Goal: Task Accomplishment & Management: Use online tool/utility

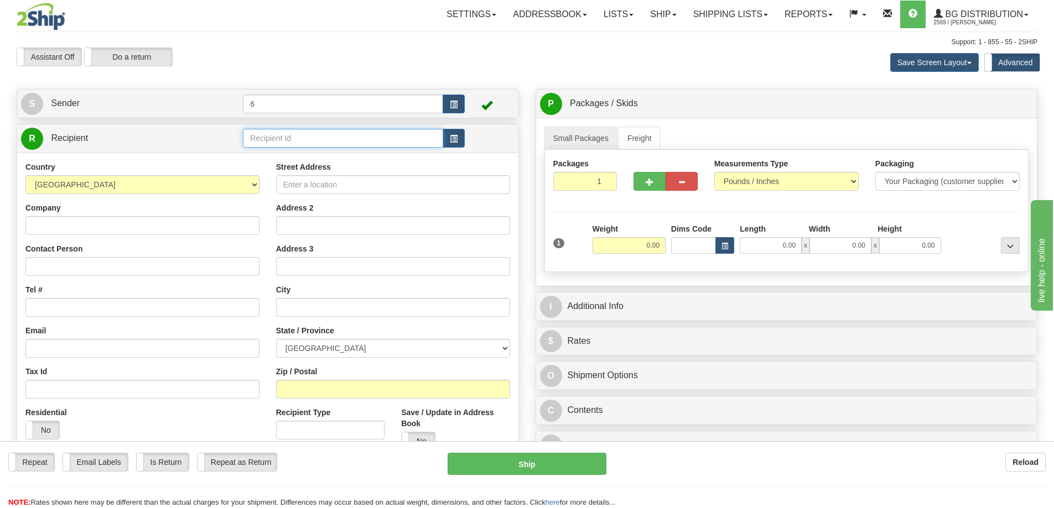
click at [356, 140] on input "text" at bounding box center [343, 138] width 200 height 19
type input "43018"
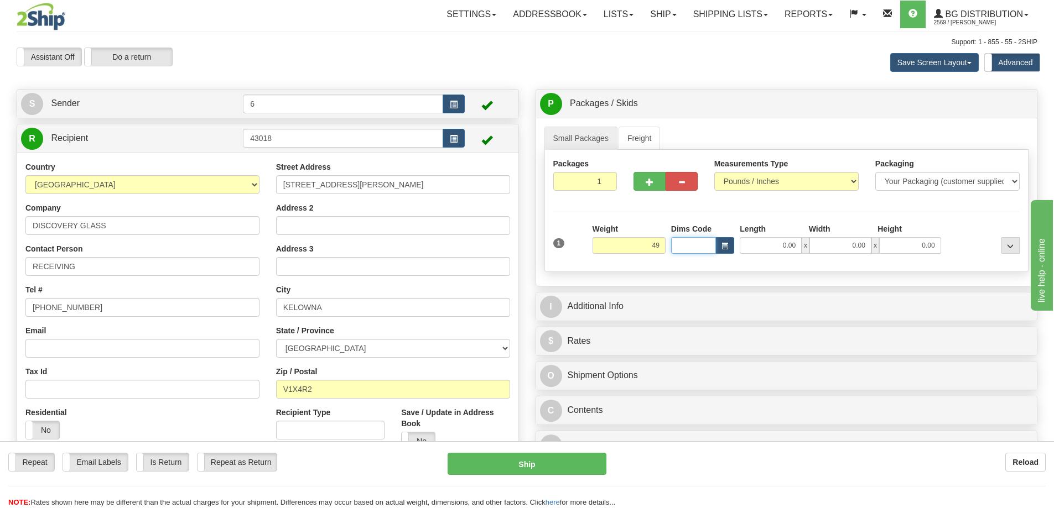
type input "49.00"
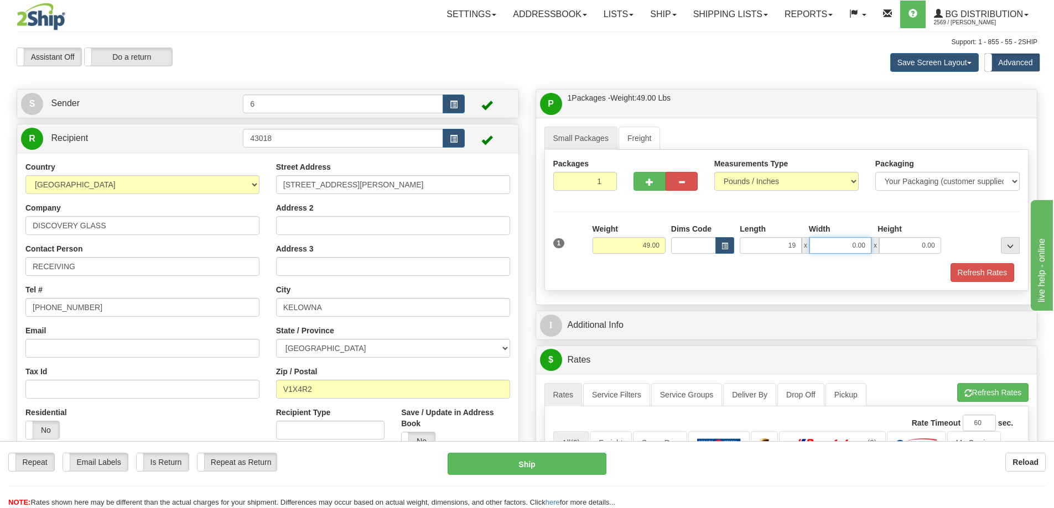
type input "19.00"
type input "15.00"
type input "13.00"
click at [641, 190] on button "button" at bounding box center [649, 181] width 32 height 19
radio input "true"
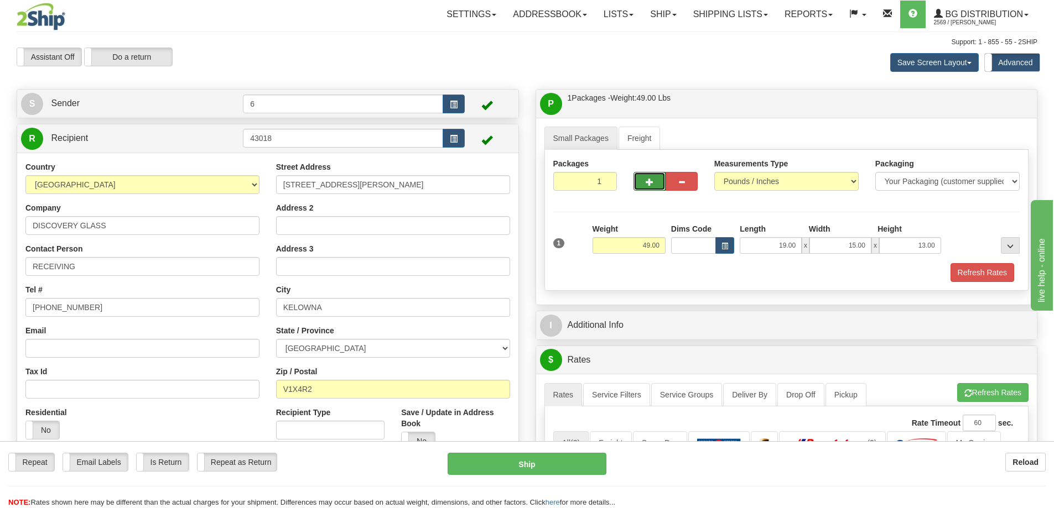
type input "2"
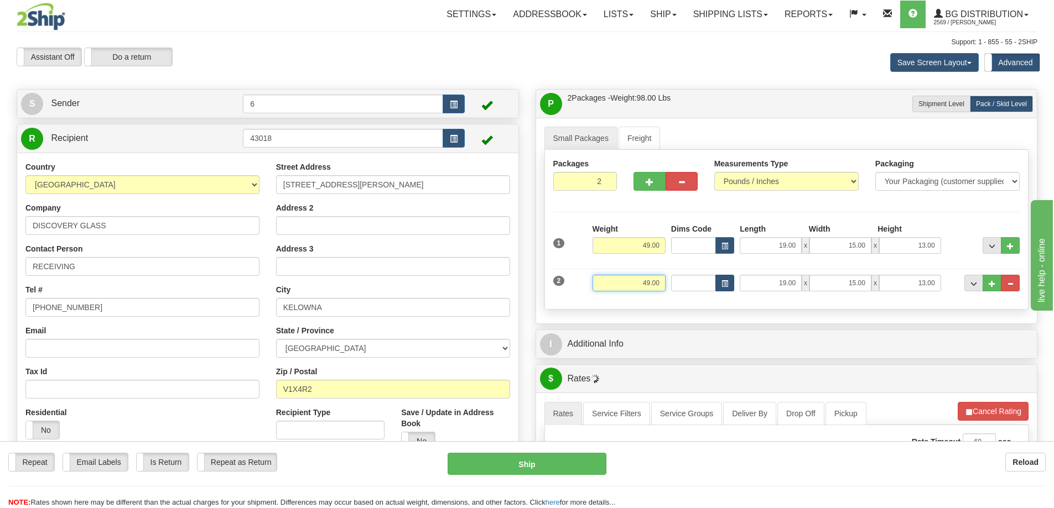
drag, startPoint x: 664, startPoint y: 278, endPoint x: 724, endPoint y: 276, distance: 59.2
click at [724, 276] on div "2 Weight 49.00 Dims Code Length Width Height" at bounding box center [786, 281] width 472 height 37
type input "20.00"
type input "40.00"
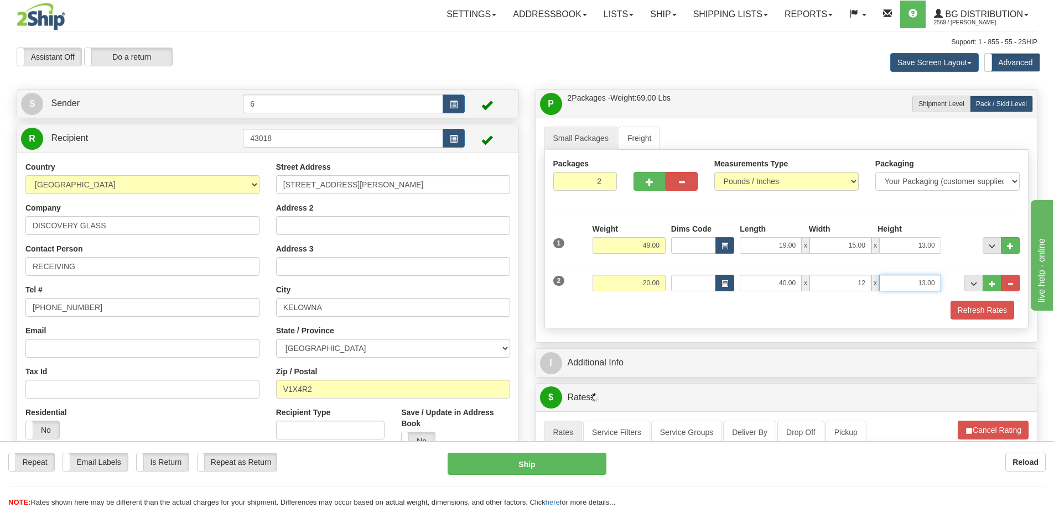
type input "12.00"
type input "7.00"
click at [653, 175] on button "button" at bounding box center [649, 181] width 32 height 19
type input "3"
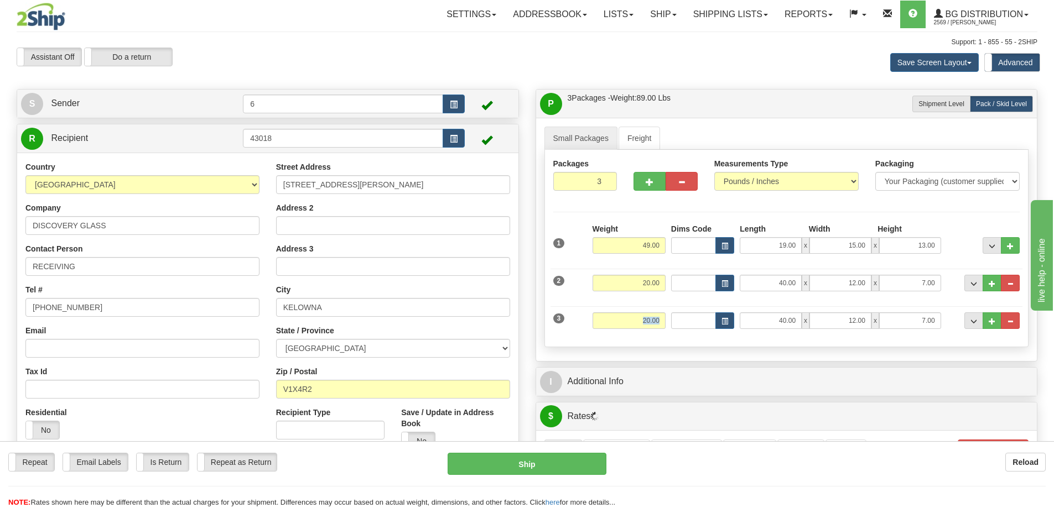
drag, startPoint x: 620, startPoint y: 330, endPoint x: 746, endPoint y: 297, distance: 130.6
click at [776, 314] on div "3 Weight 20.00 Dims Code Length Width Height" at bounding box center [786, 319] width 472 height 37
type input "41.00"
type input "7"
type input "41.00"
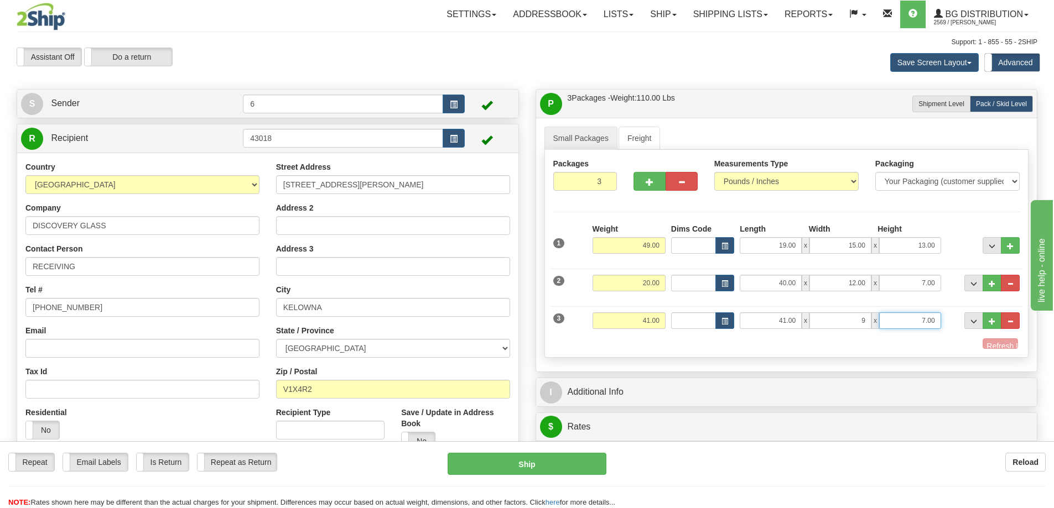
type input "9.00"
type input "8.00"
drag, startPoint x: 989, startPoint y: 320, endPoint x: 975, endPoint y: 310, distance: 17.2
click at [989, 319] on span "..." at bounding box center [992, 322] width 7 height 6
type input "4"
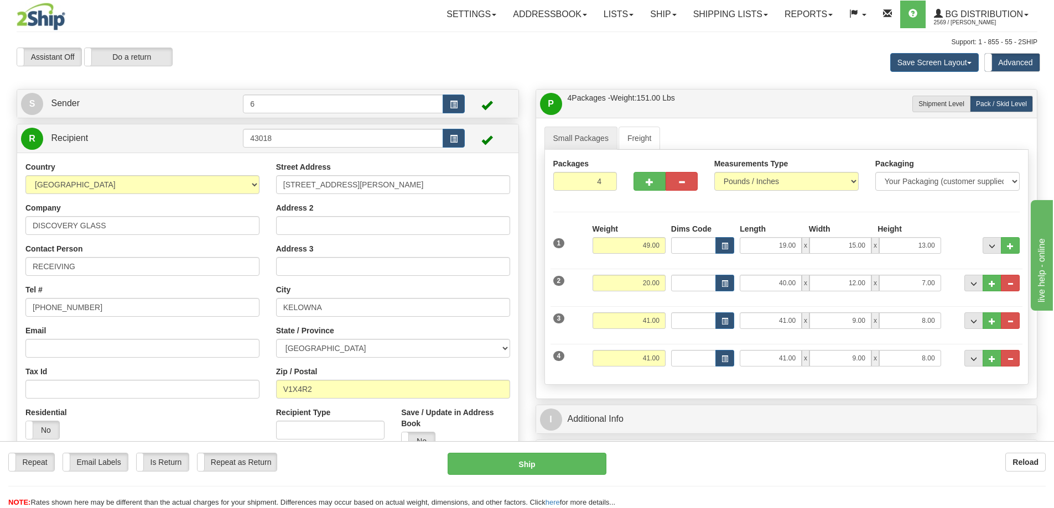
scroll to position [166, 0]
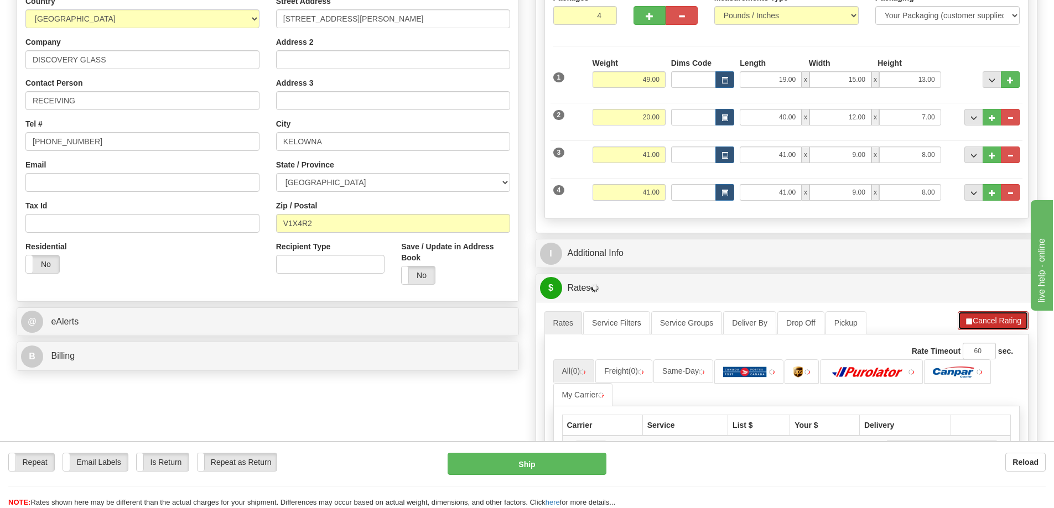
click at [1010, 318] on button "Cancel Rating" at bounding box center [993, 320] width 71 height 19
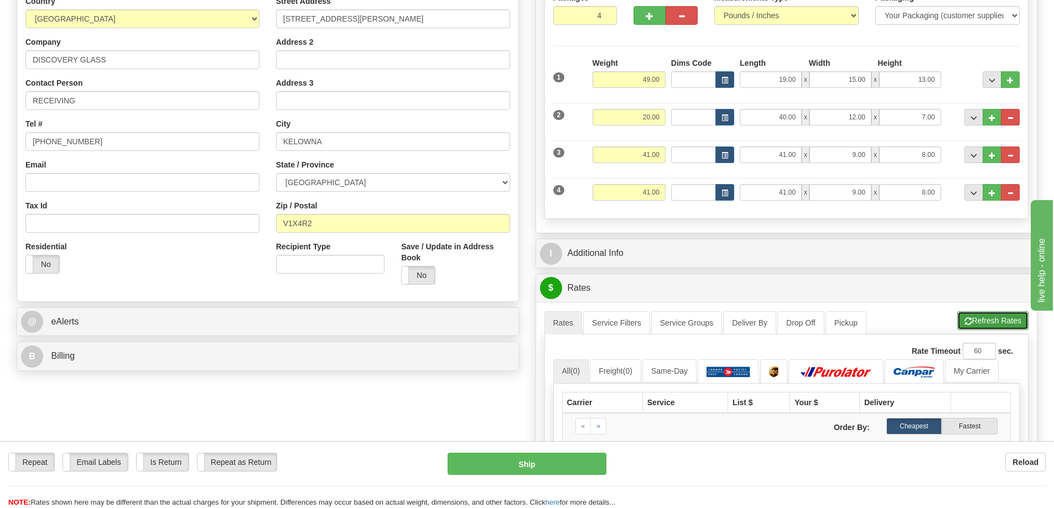
click at [1001, 321] on button "Refresh Rates" at bounding box center [992, 320] width 71 height 19
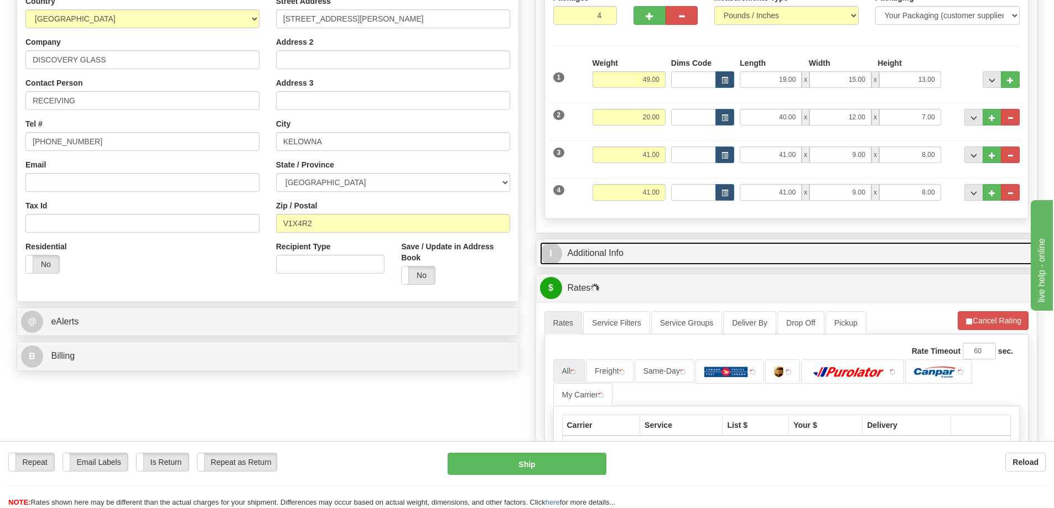
click at [818, 252] on link "I Additional Info" at bounding box center [787, 253] width 494 height 23
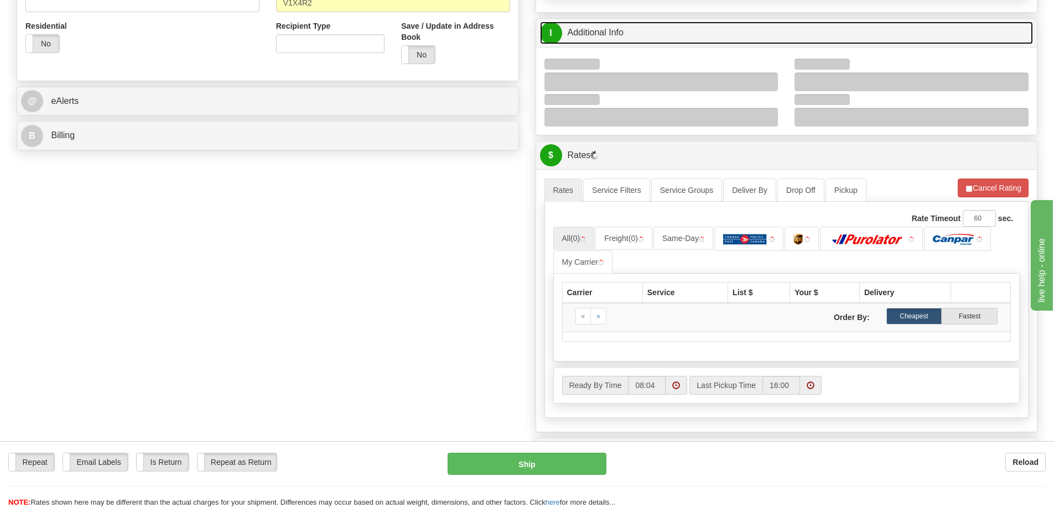
scroll to position [387, 0]
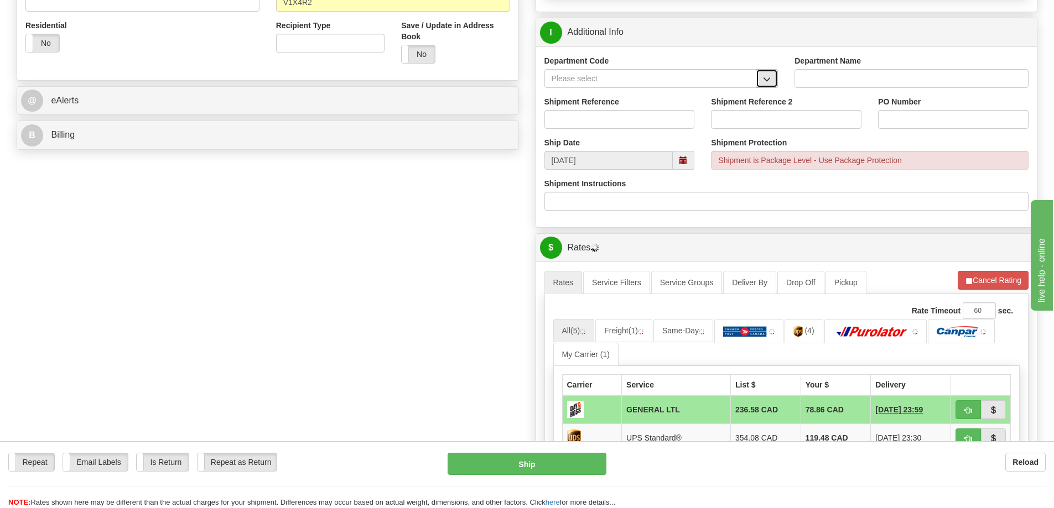
click at [768, 83] on span "button" at bounding box center [767, 79] width 8 height 7
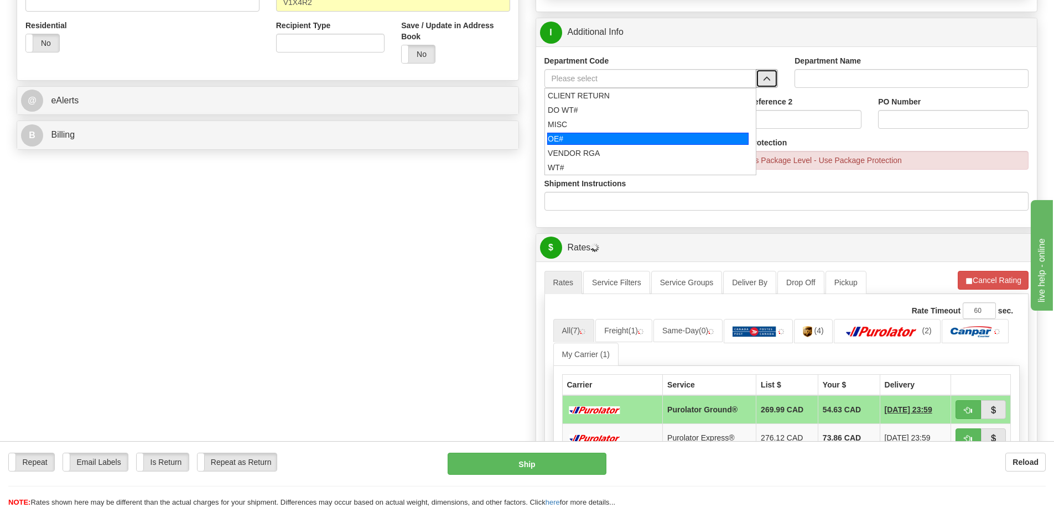
click at [610, 139] on div "OE#" at bounding box center [647, 139] width 201 height 12
type input "OE#"
type input "ORDERS"
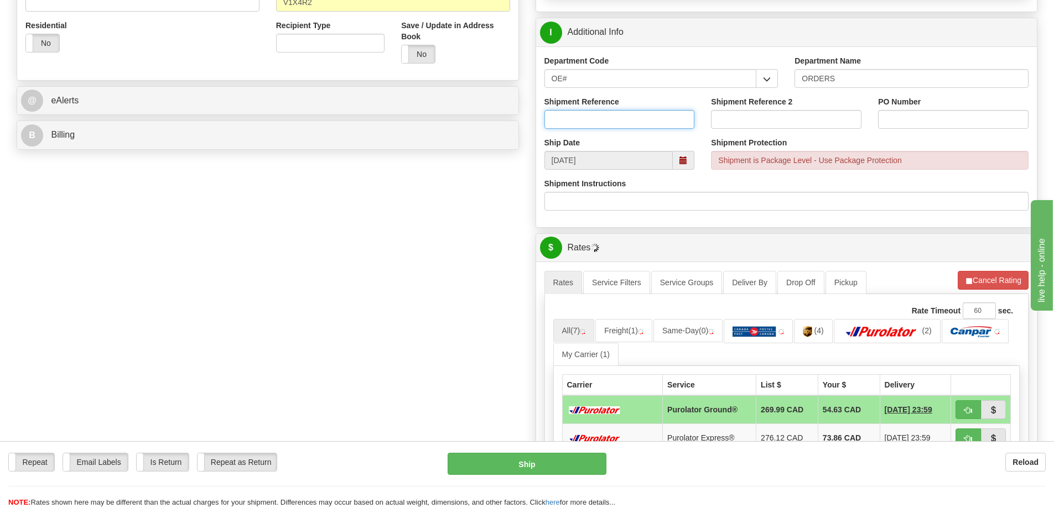
click at [611, 120] on input "Shipment Reference" at bounding box center [619, 119] width 150 height 19
type input "60029206-00"
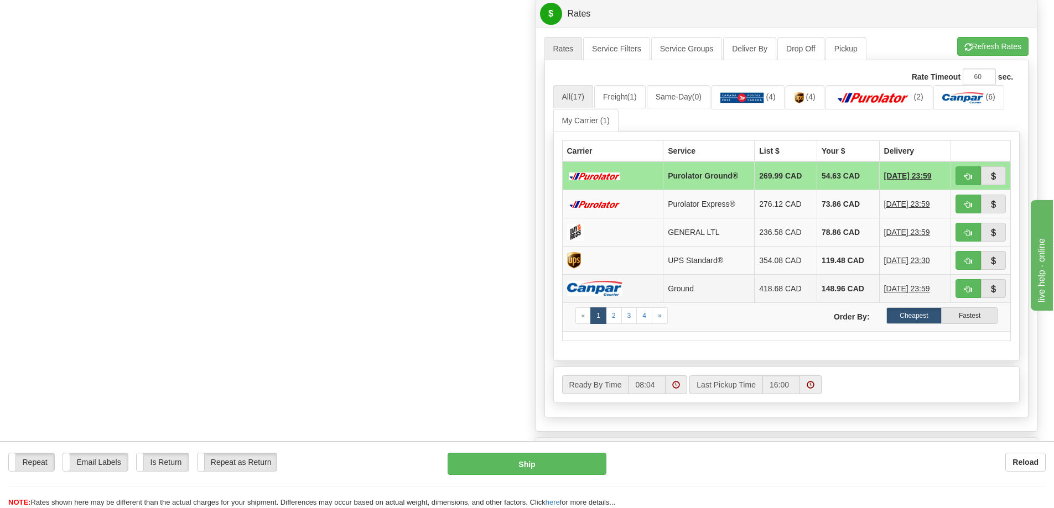
scroll to position [719, 0]
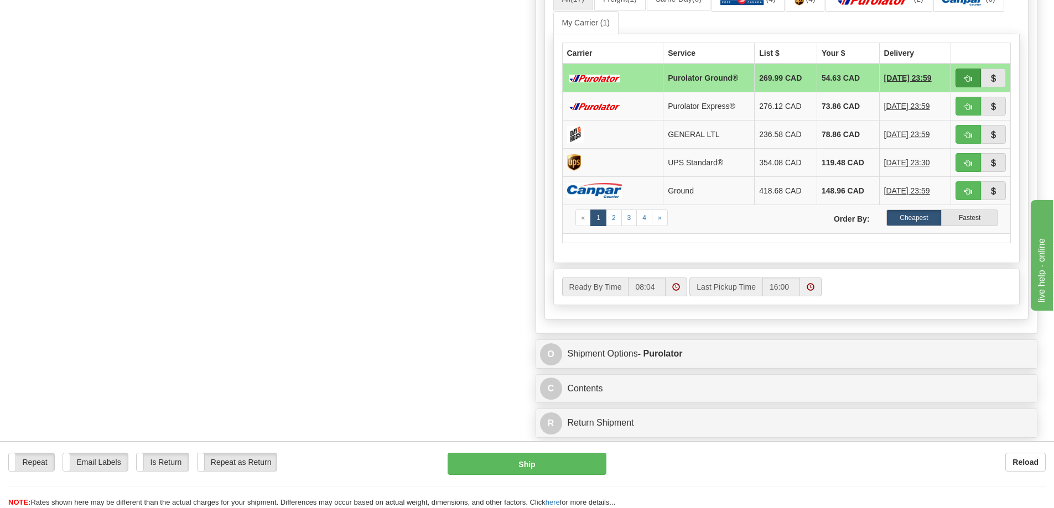
type input "DG10043-7"
click at [970, 76] on span "button" at bounding box center [968, 78] width 8 height 7
type input "260"
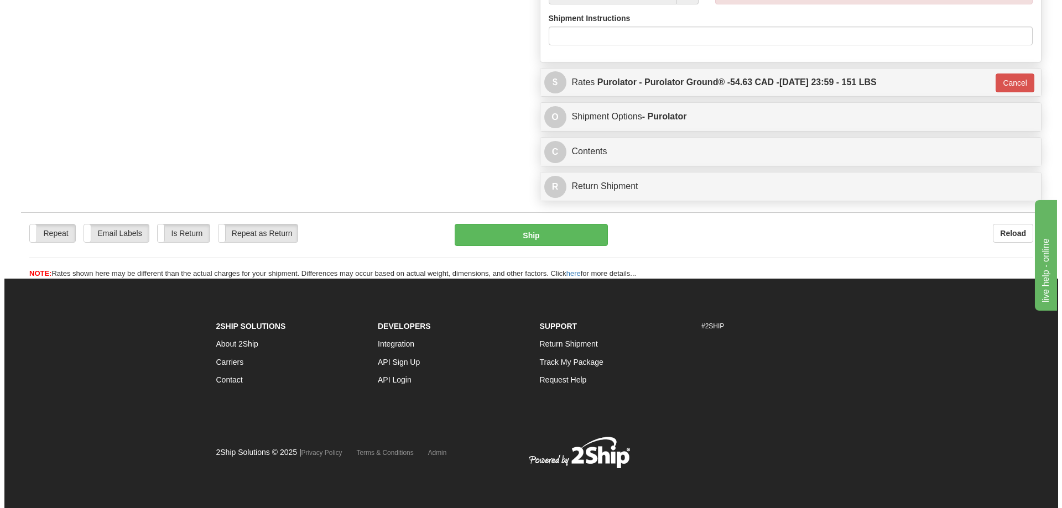
scroll to position [588, 0]
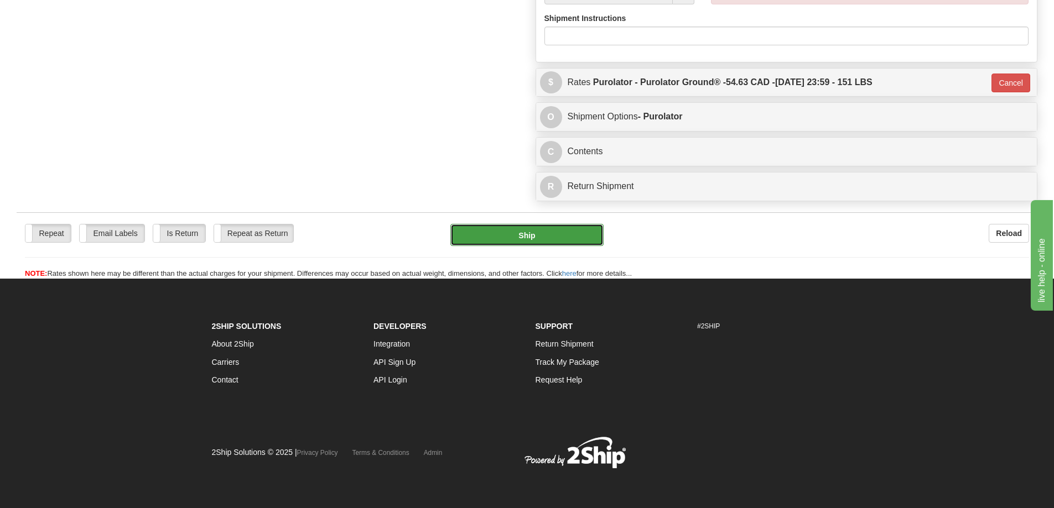
drag, startPoint x: 567, startPoint y: 211, endPoint x: 561, endPoint y: 211, distance: 6.1
click at [561, 224] on button "Ship" at bounding box center [526, 235] width 153 height 22
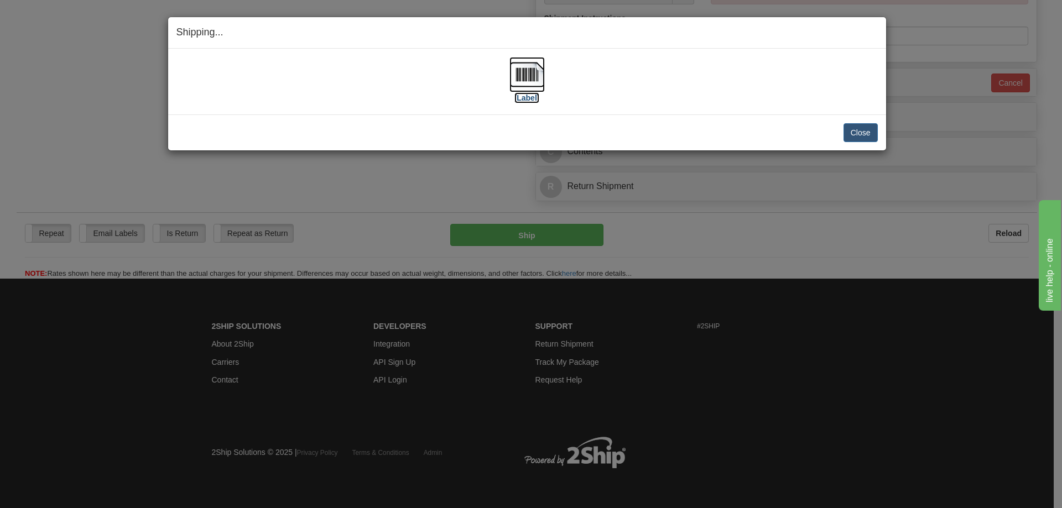
click at [529, 98] on label "[Label]" at bounding box center [527, 97] width 25 height 11
click at [861, 137] on button "Close" at bounding box center [861, 132] width 34 height 19
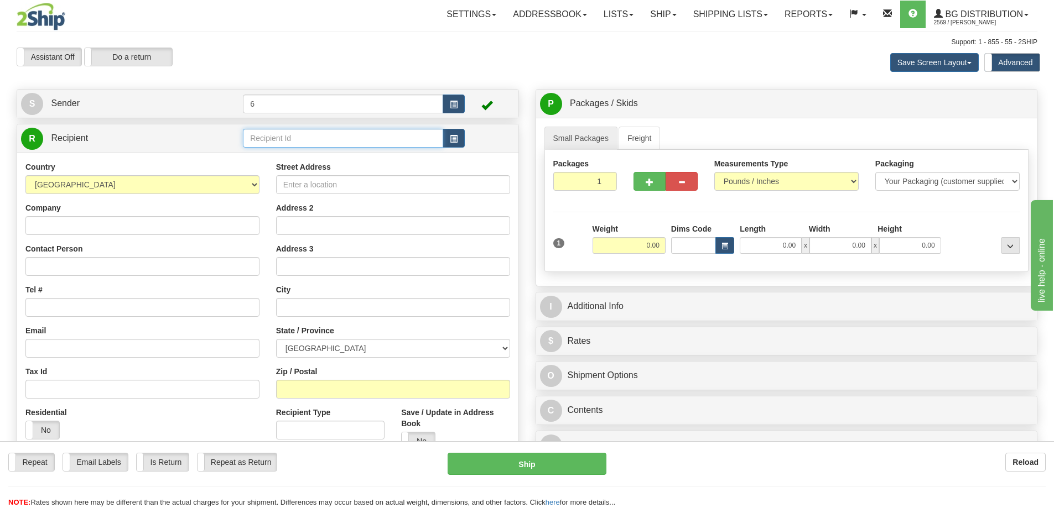
click at [274, 141] on input "text" at bounding box center [343, 138] width 200 height 19
type input "910976"
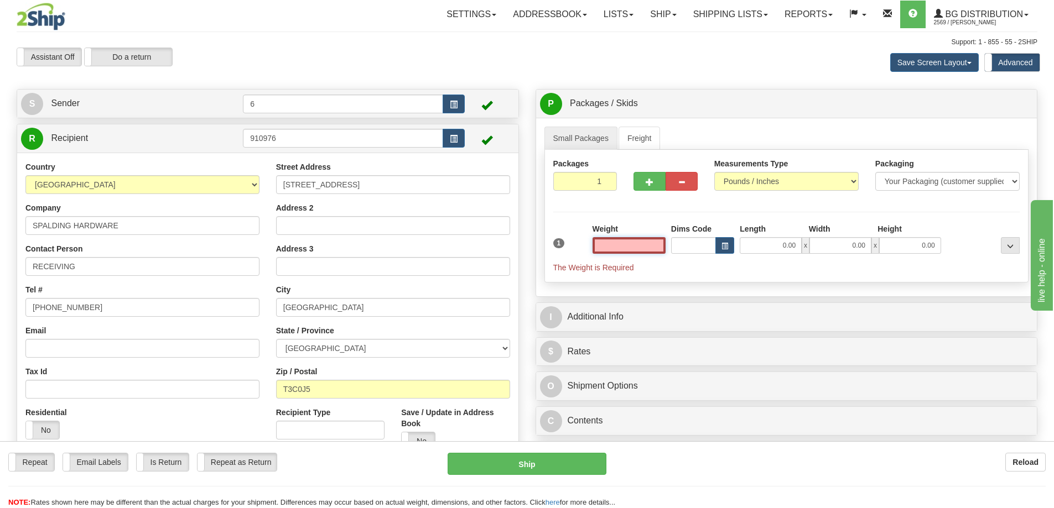
click at [635, 242] on input "text" at bounding box center [629, 245] width 73 height 17
type input "5.00"
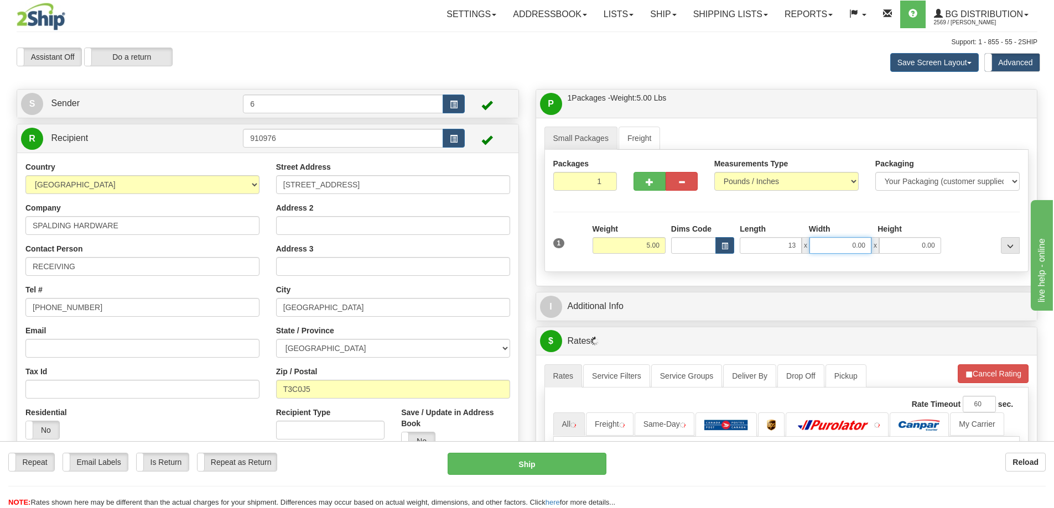
type input "13.00"
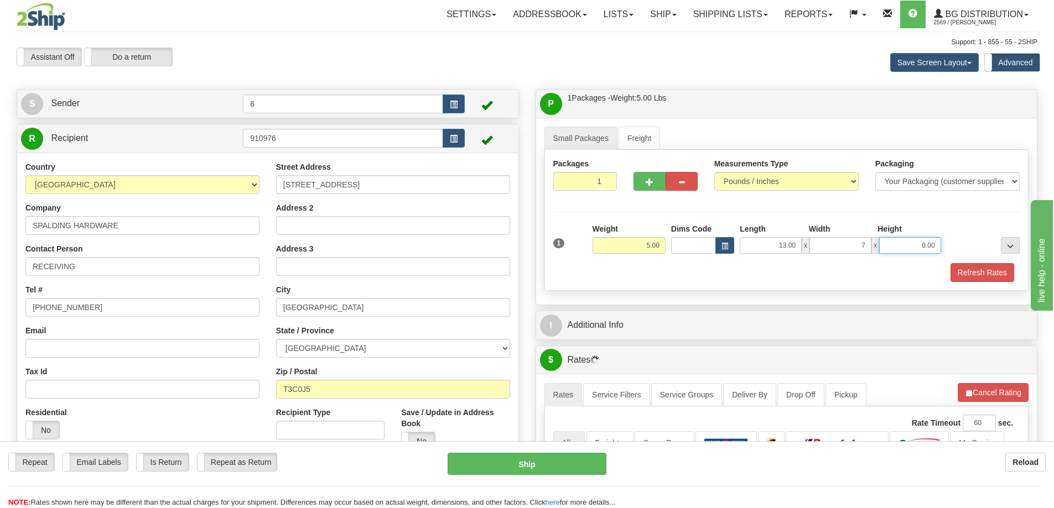
type input "7.00"
click at [992, 279] on button "Refresh Rates" at bounding box center [982, 272] width 64 height 19
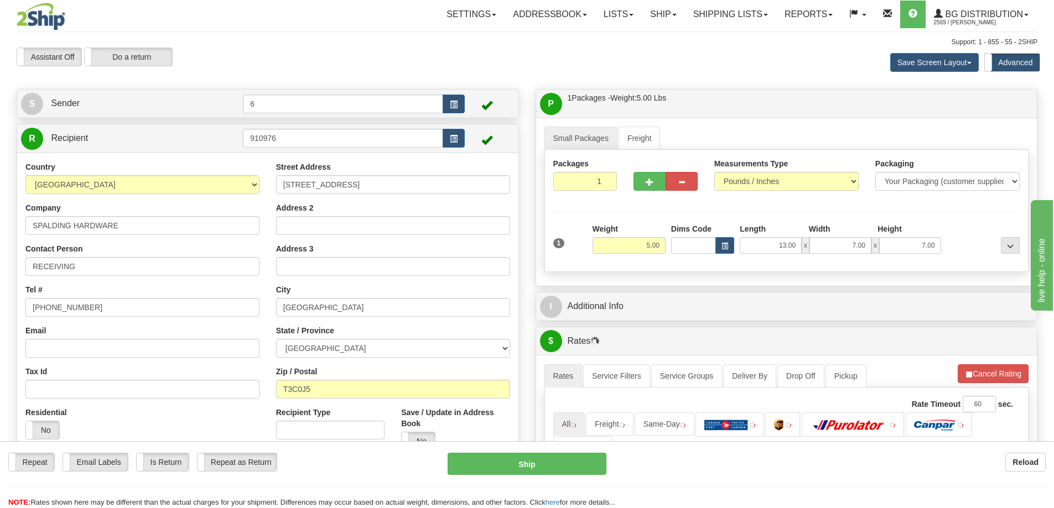
click at [781, 296] on div "I Additional Info" at bounding box center [786, 307] width 501 height 28
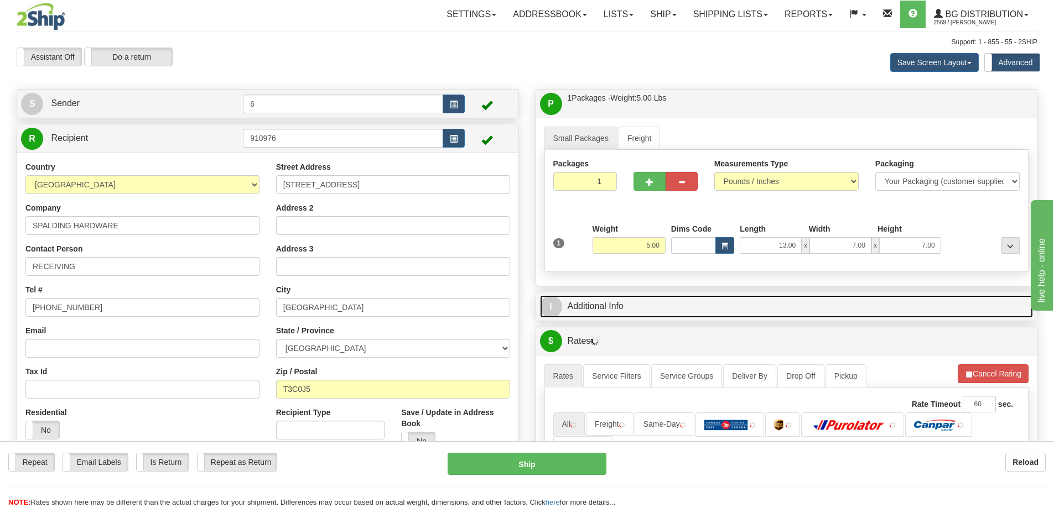
click at [780, 304] on link "I Additional Info" at bounding box center [787, 306] width 494 height 23
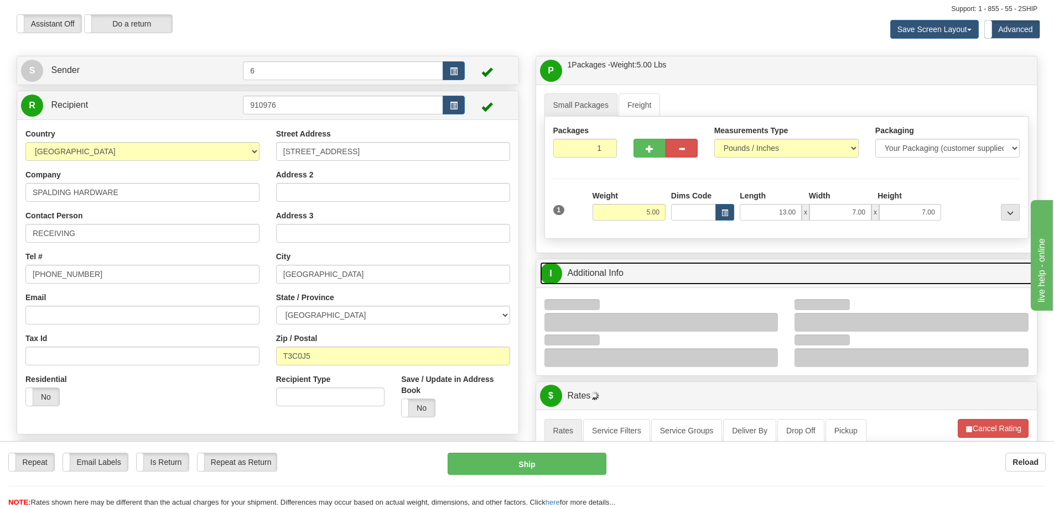
scroll to position [166, 0]
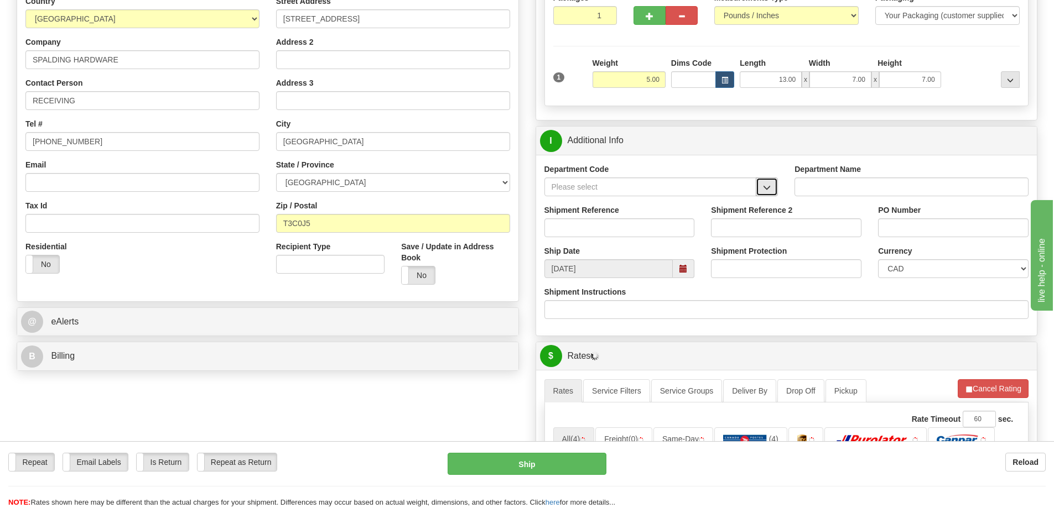
click at [770, 196] on button "button" at bounding box center [767, 187] width 22 height 19
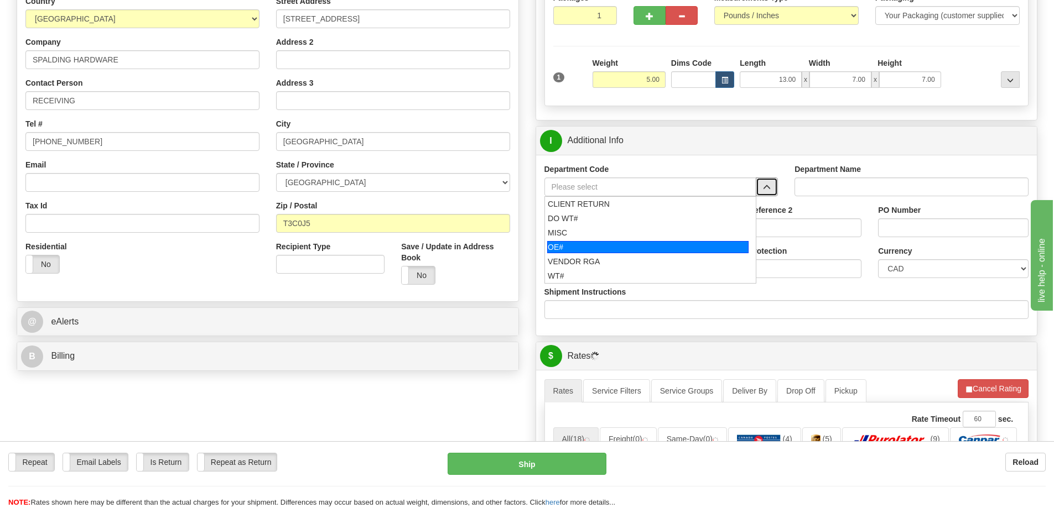
click at [590, 252] on ul "CLIENT RETURN DO WT# MISC OE# VENDOR RGA WT#" at bounding box center [650, 239] width 212 height 87
click at [590, 252] on div "OE#" at bounding box center [647, 247] width 201 height 12
type input "OE#"
type input "ORDERS"
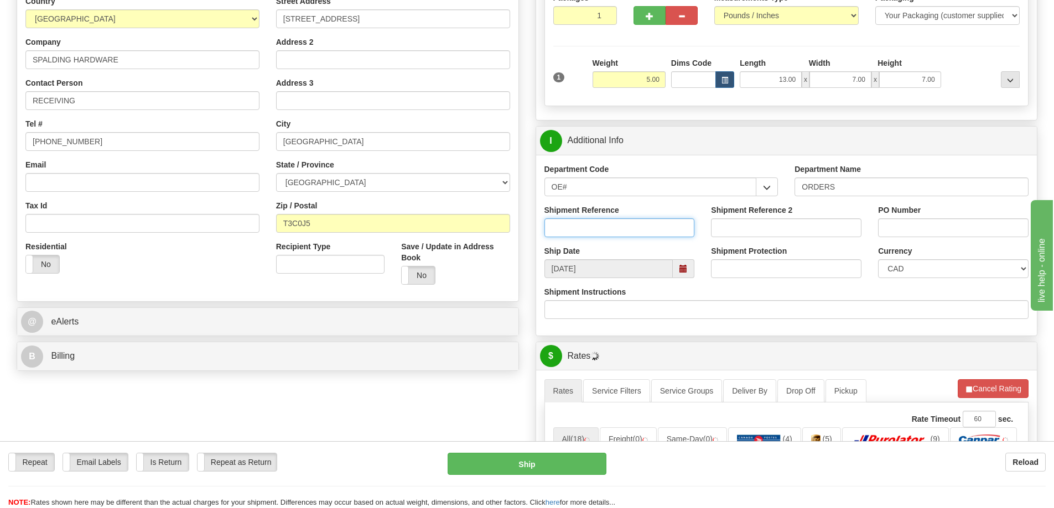
click at [581, 233] on input "Shipment Reference" at bounding box center [619, 228] width 150 height 19
type input "60033991-00"
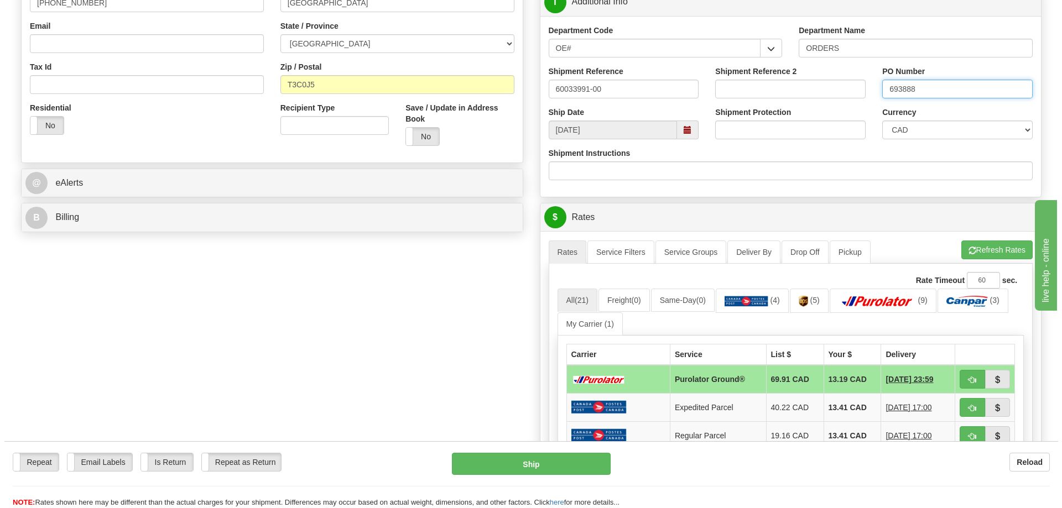
scroll to position [387, 0]
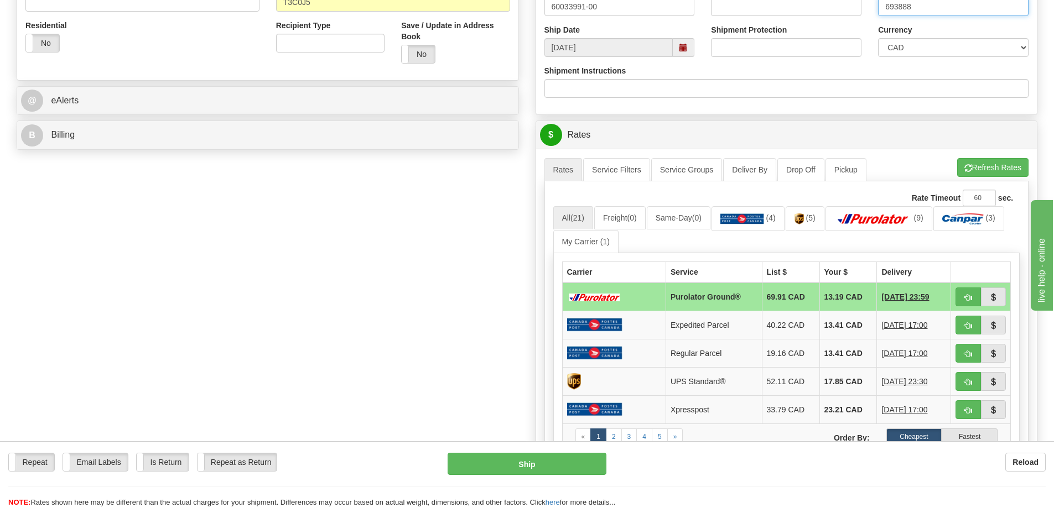
type input "693888"
click at [997, 173] on button "Refresh Rates" at bounding box center [992, 167] width 71 height 19
click at [976, 305] on button "button" at bounding box center [967, 297] width 25 height 19
type input "260"
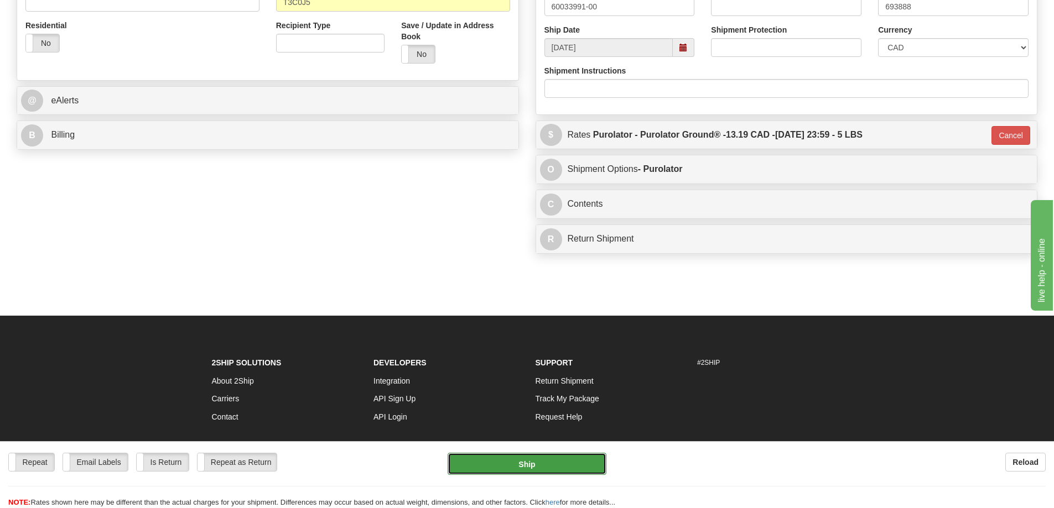
click at [575, 458] on button "Ship" at bounding box center [527, 464] width 159 height 22
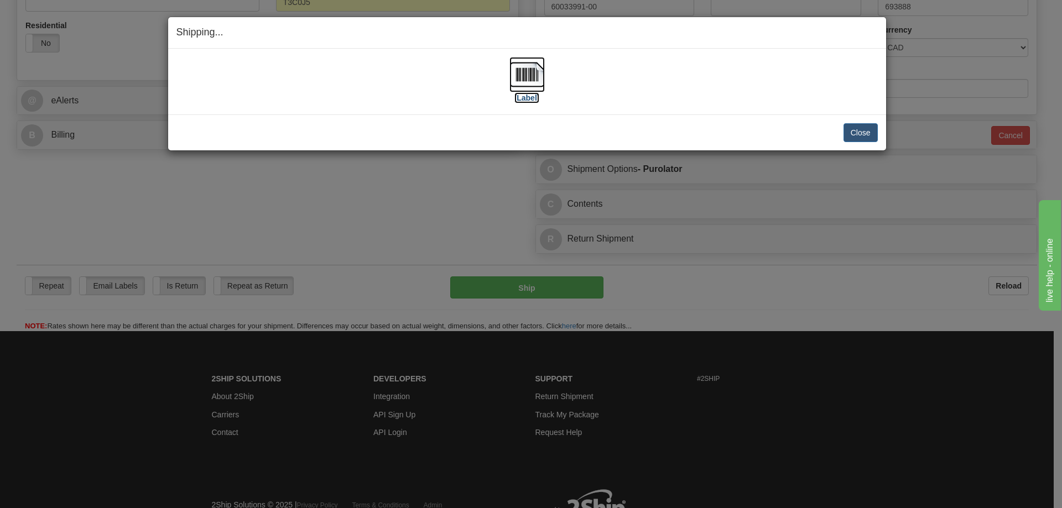
click at [526, 101] on label "[Label]" at bounding box center [527, 97] width 25 height 11
click at [858, 135] on button "Close" at bounding box center [861, 132] width 34 height 19
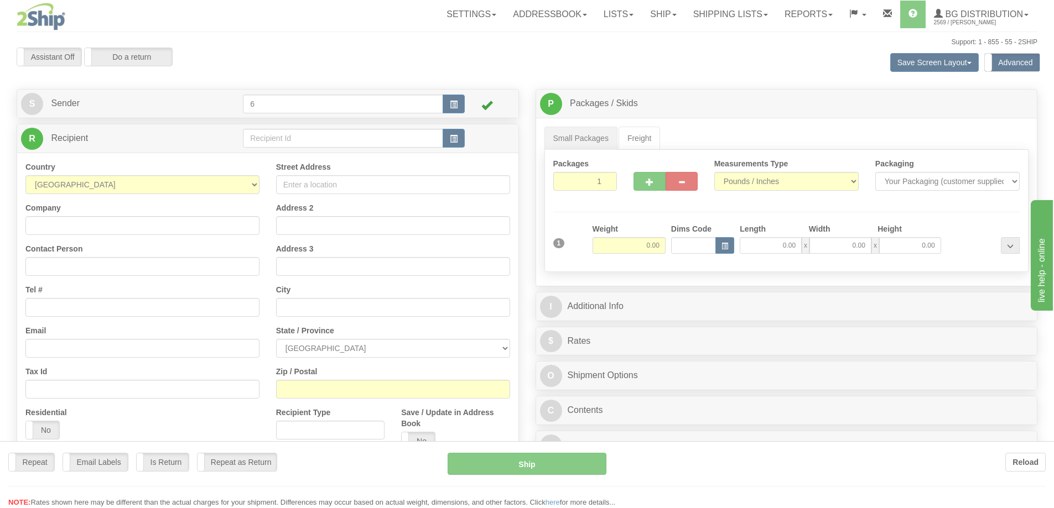
click at [285, 142] on div at bounding box center [527, 254] width 1054 height 508
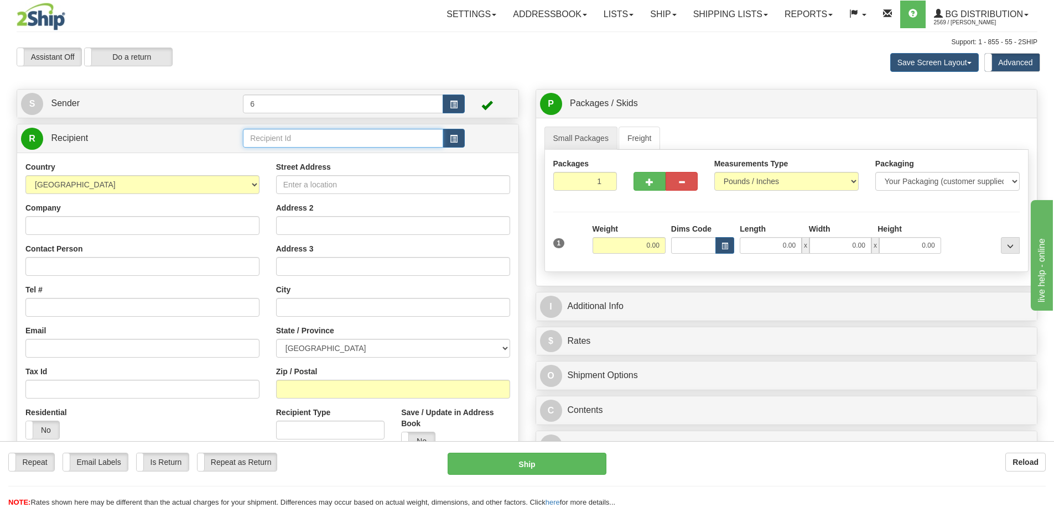
click at [283, 142] on input "text" at bounding box center [343, 138] width 200 height 19
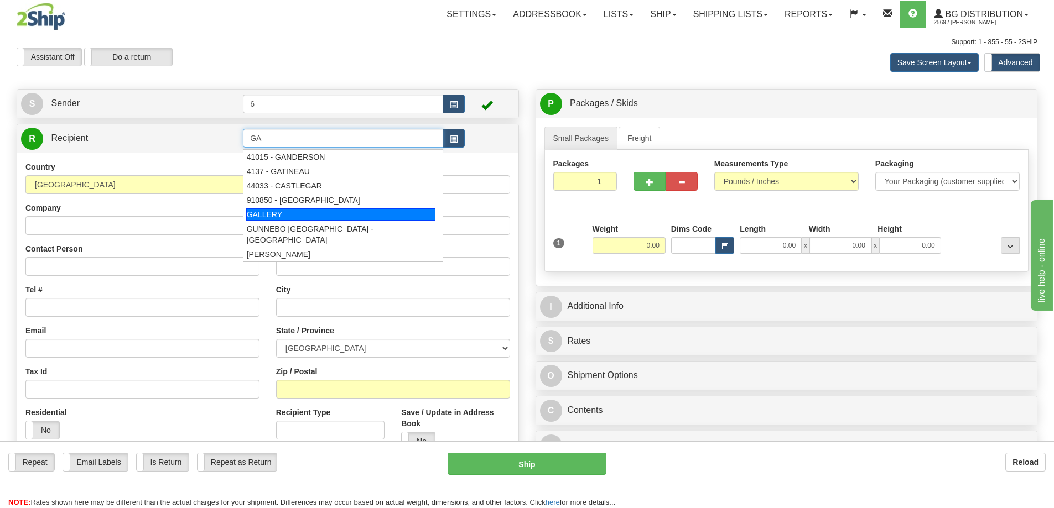
click at [264, 215] on div "GALLERY" at bounding box center [341, 215] width 190 height 12
type input "GALLERY"
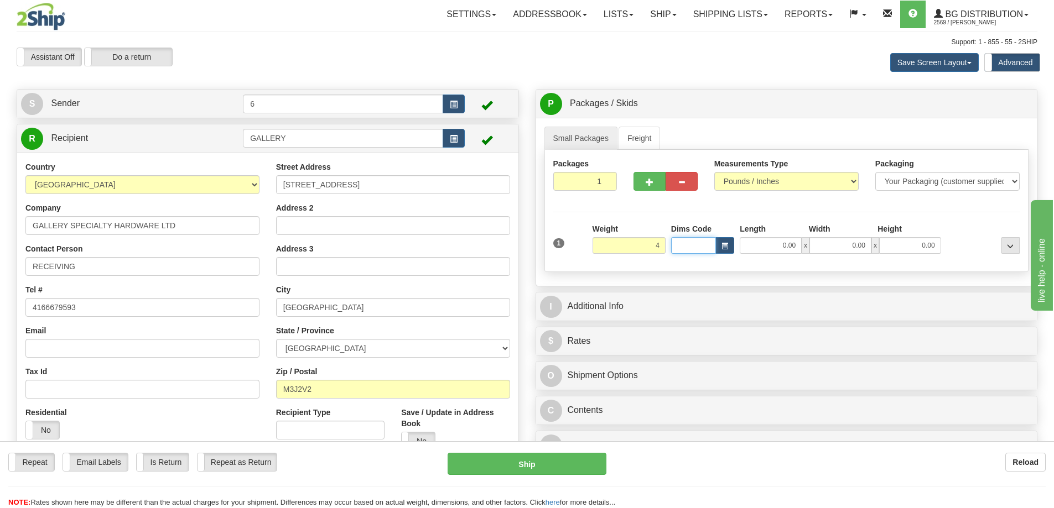
type input "4.00"
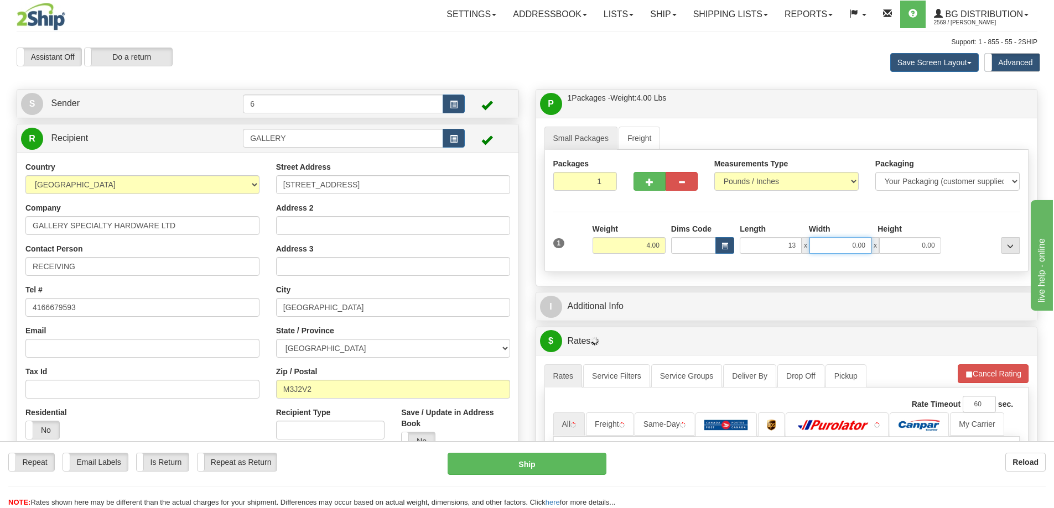
type input "13.00"
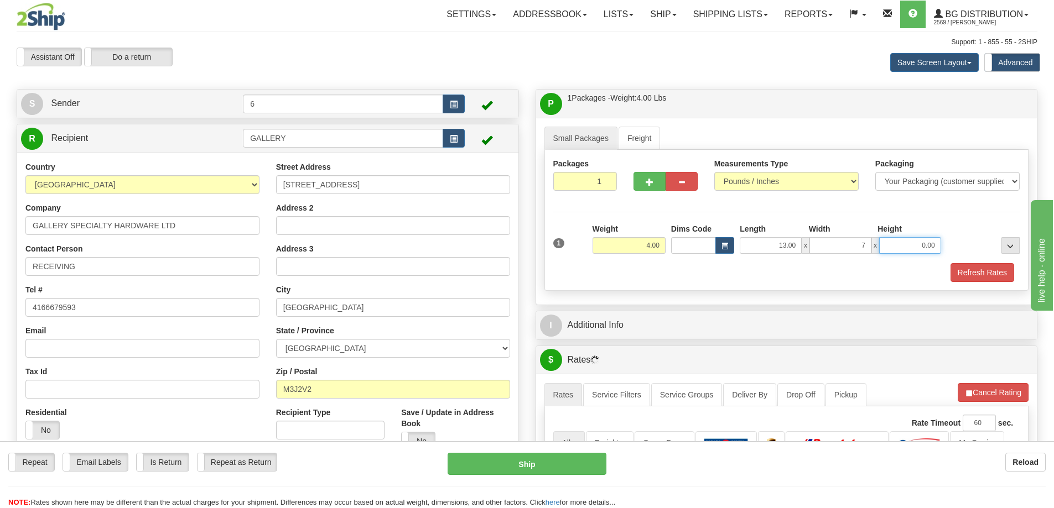
type input "7.00"
click at [651, 188] on button "button" at bounding box center [649, 181] width 32 height 19
radio input "true"
type input "2"
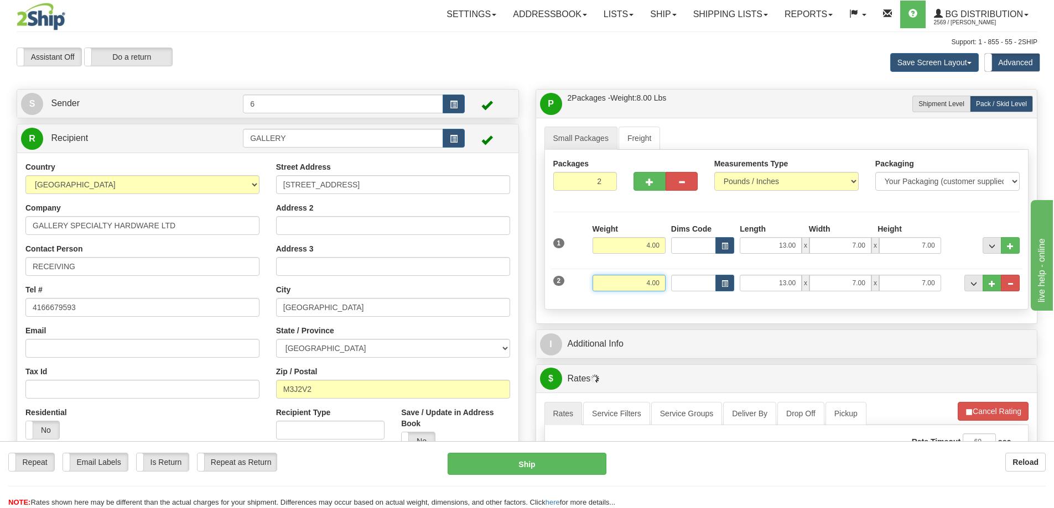
drag, startPoint x: 628, startPoint y: 288, endPoint x: 708, endPoint y: 273, distance: 81.6
click at [708, 273] on div "2 Weight 4.00 Dims Code Length Width Height" at bounding box center [786, 281] width 472 height 37
type input "18.00"
type input "36.00"
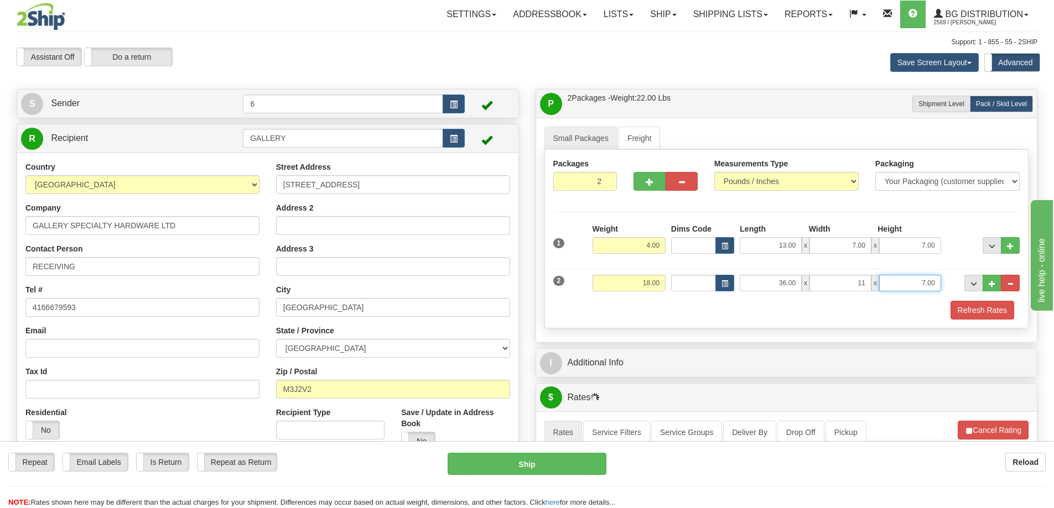
type input "11.00"
type input "5.00"
click at [966, 307] on button "Refresh Rates" at bounding box center [982, 310] width 64 height 19
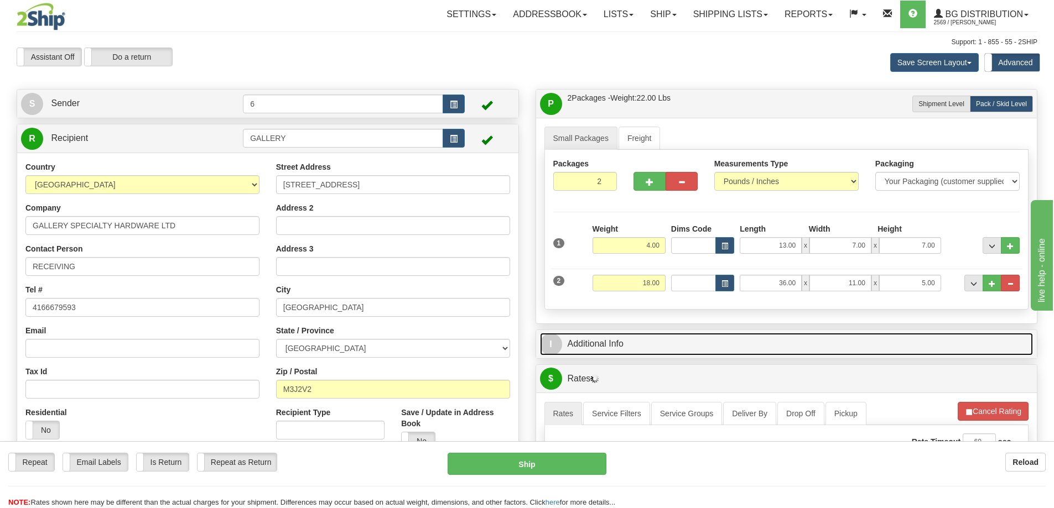
click at [814, 339] on link "I Additional Info" at bounding box center [787, 344] width 494 height 23
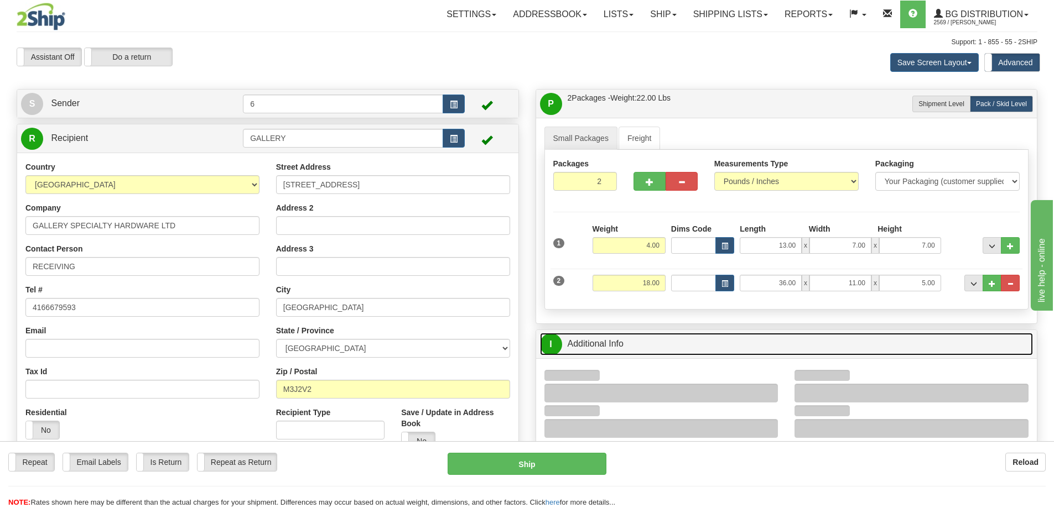
scroll to position [166, 0]
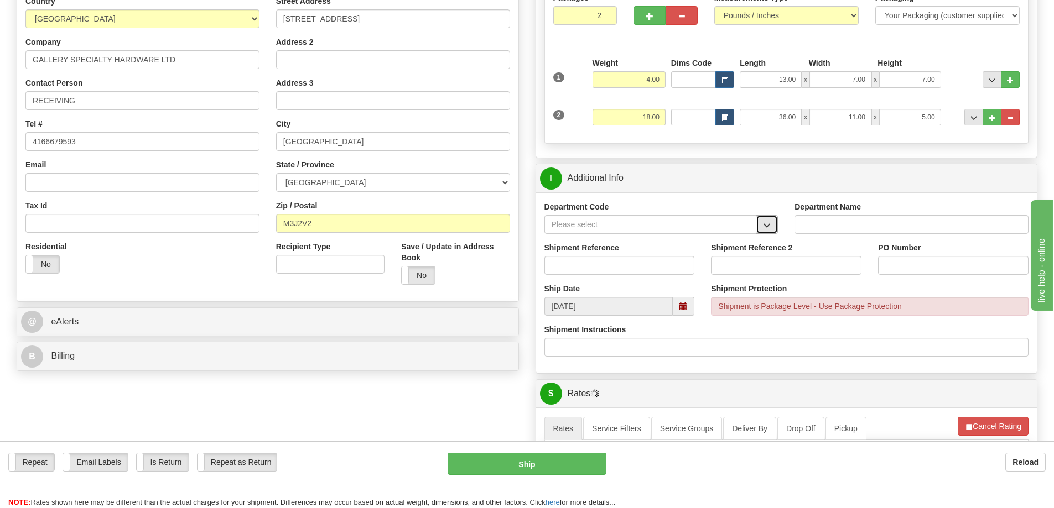
click at [762, 222] on button "button" at bounding box center [767, 224] width 22 height 19
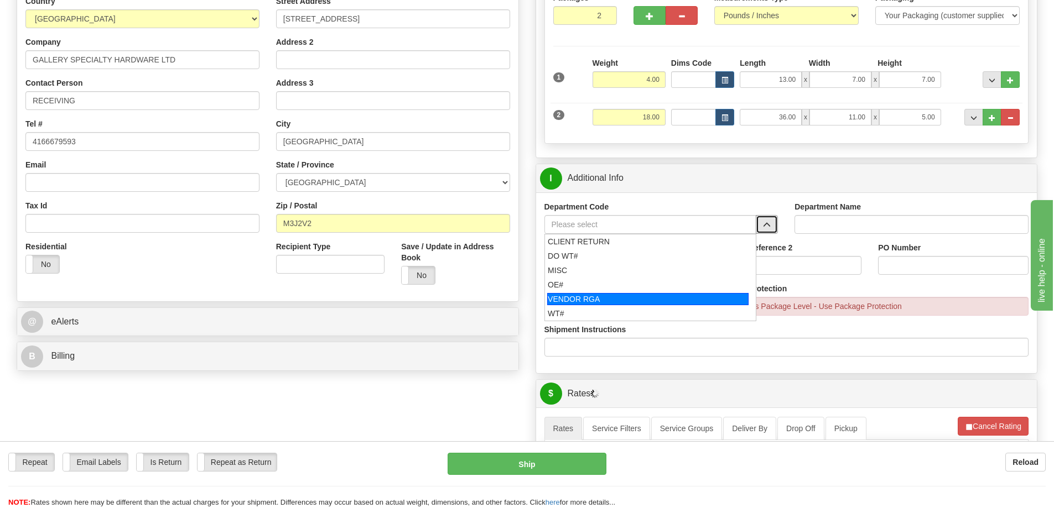
click at [564, 297] on div "VENDOR RGA" at bounding box center [647, 299] width 201 height 12
type input "VENDOR RGA"
type input "VENDOR RETURNS"
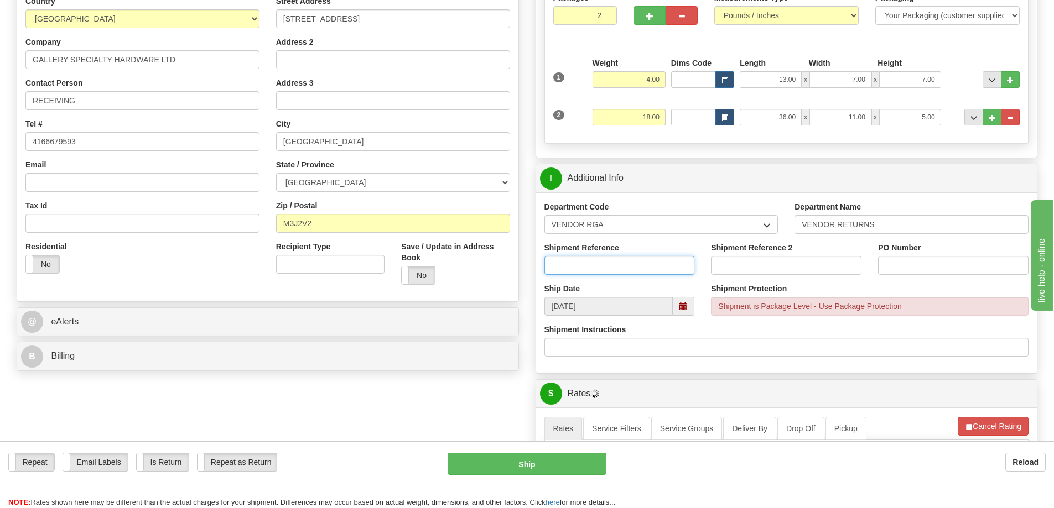
click at [567, 261] on input "Shipment Reference" at bounding box center [619, 265] width 150 height 19
type input "RMA# 3391"
paste input "RMA# 3391"
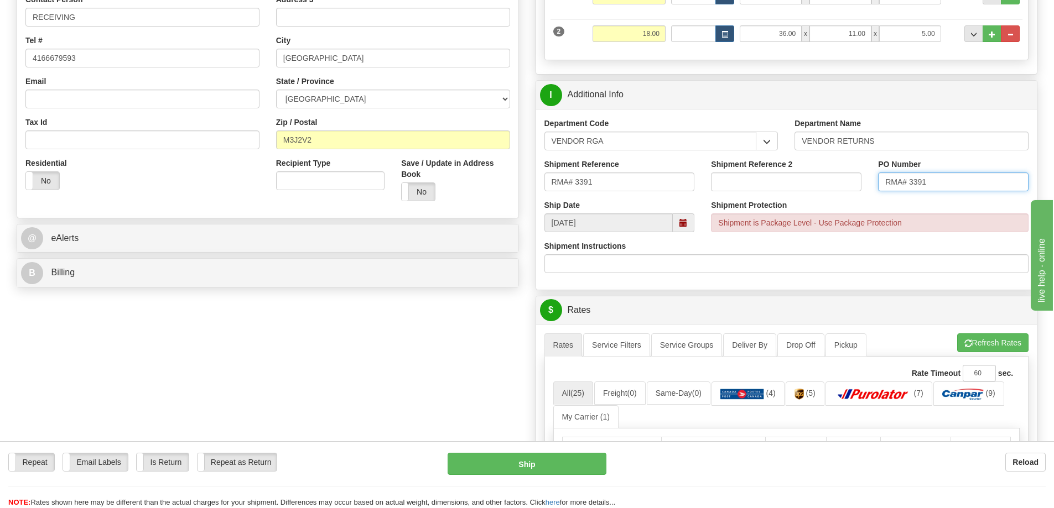
scroll to position [332, 0]
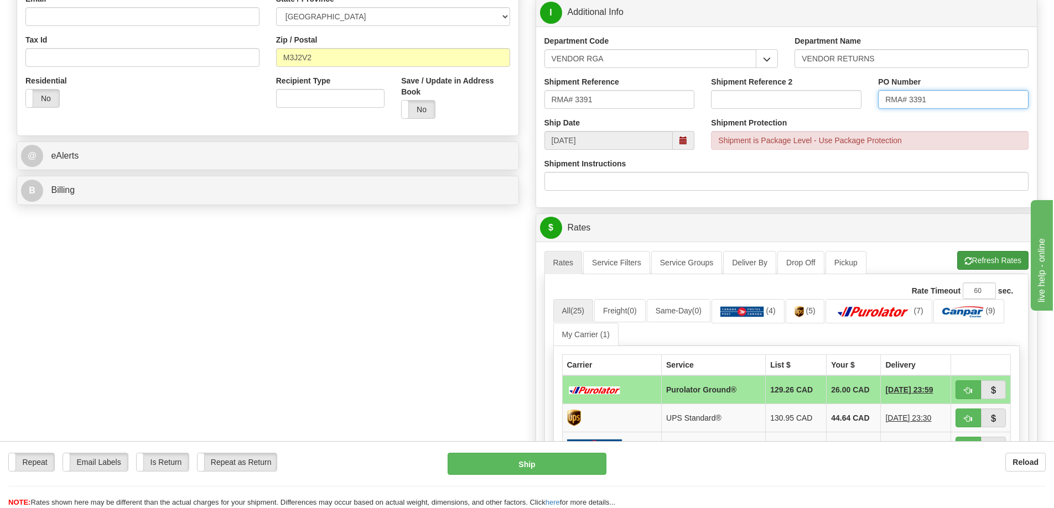
type input "RMA# 3391"
click at [996, 264] on button "Refresh Rates" at bounding box center [992, 260] width 71 height 19
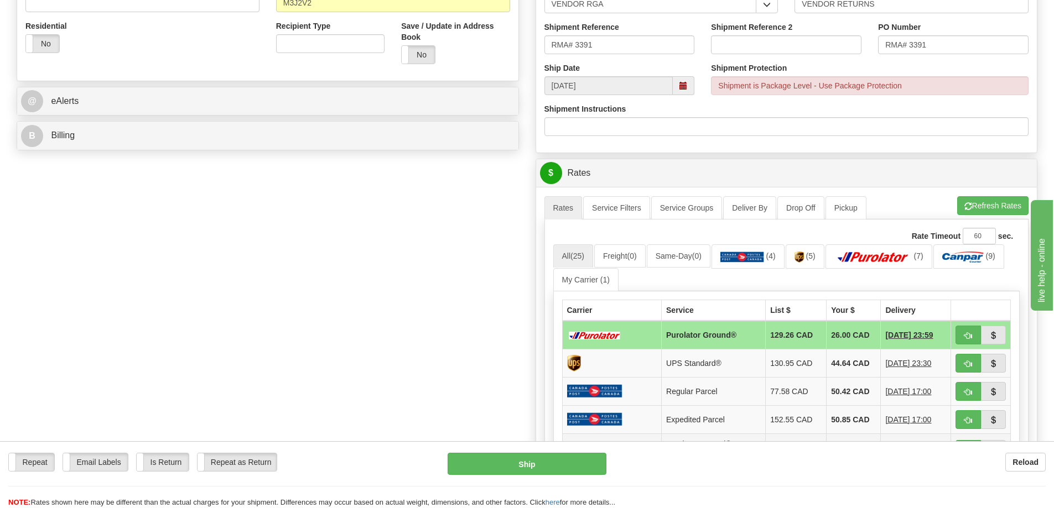
scroll to position [498, 0]
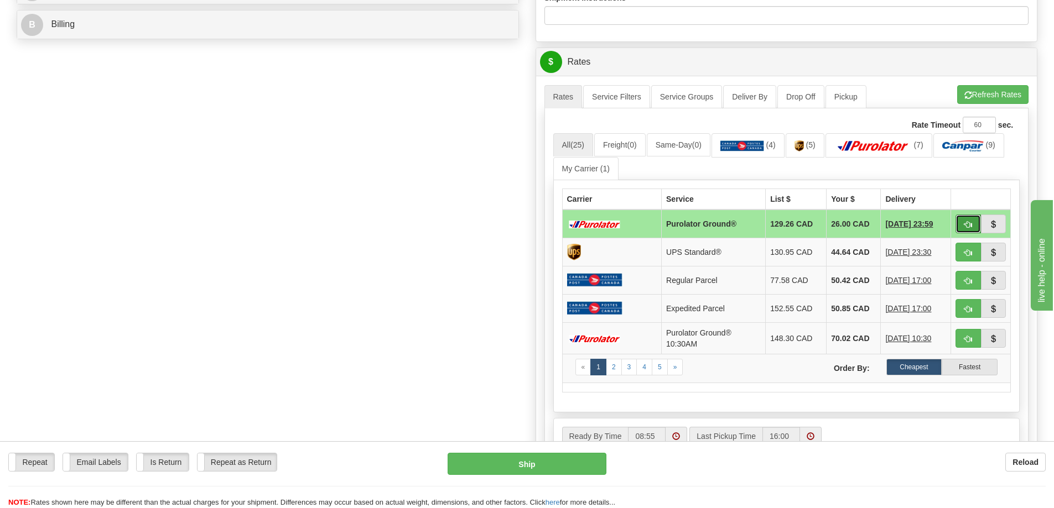
click at [972, 224] on button "button" at bounding box center [967, 224] width 25 height 19
type input "260"
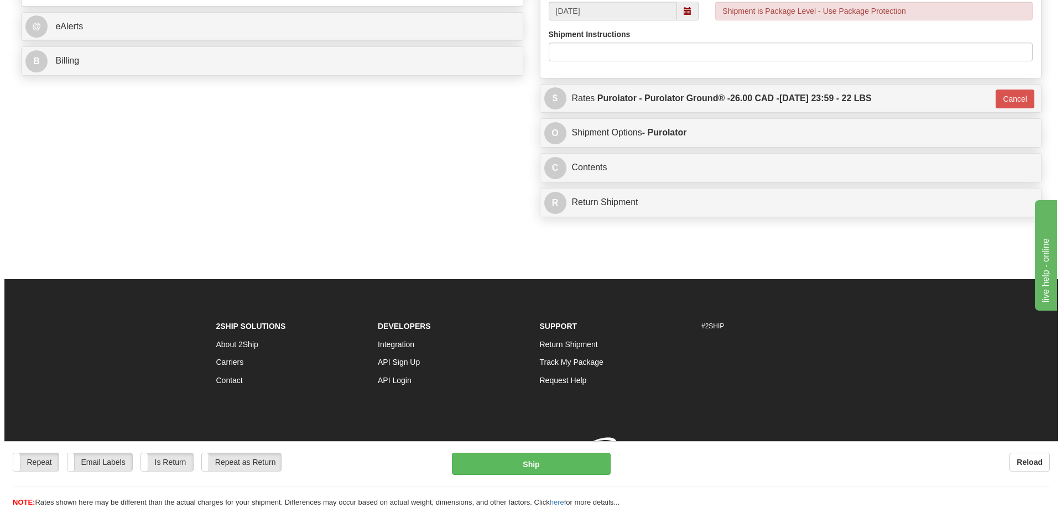
scroll to position [496, 0]
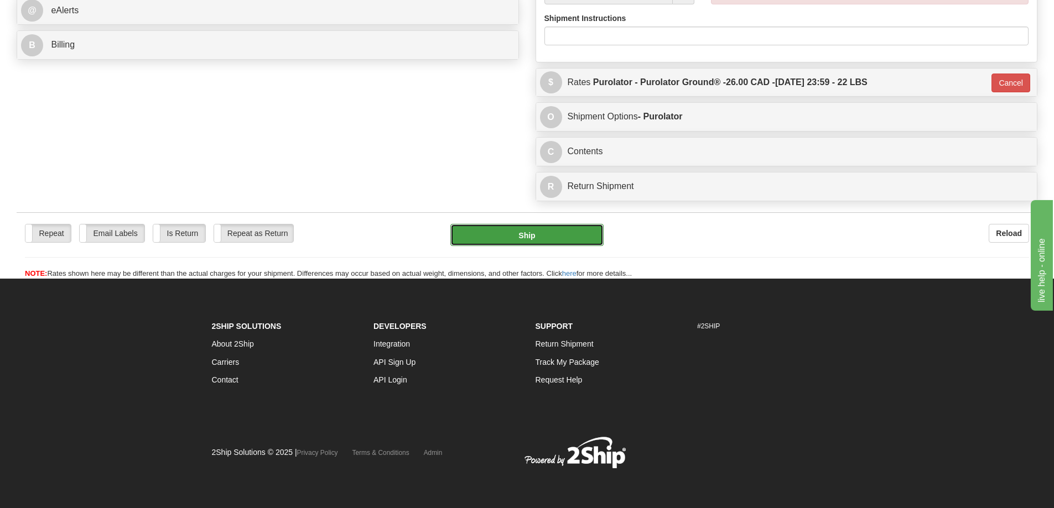
click at [536, 224] on button "Ship" at bounding box center [526, 235] width 153 height 22
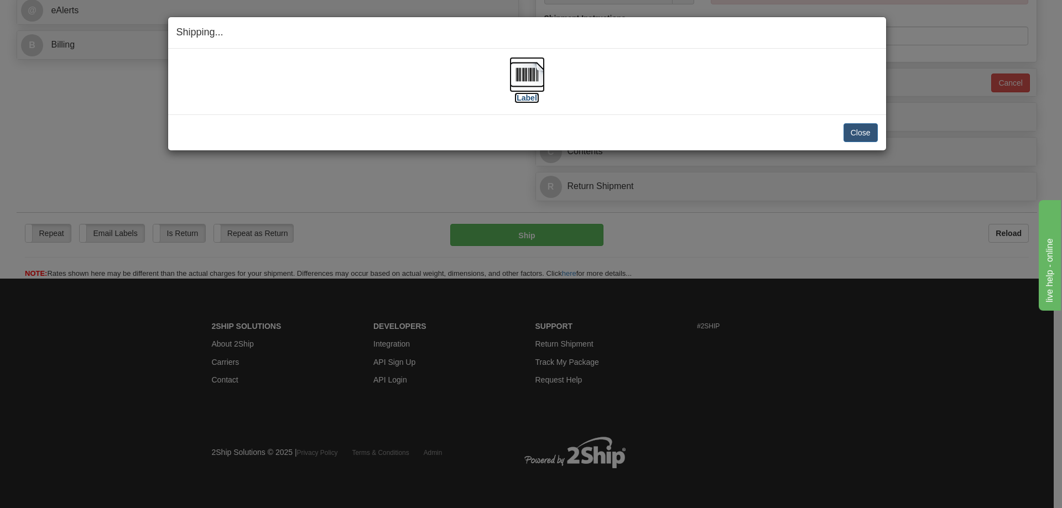
click at [526, 101] on label "[Label]" at bounding box center [527, 97] width 25 height 11
